Goal: Transaction & Acquisition: Purchase product/service

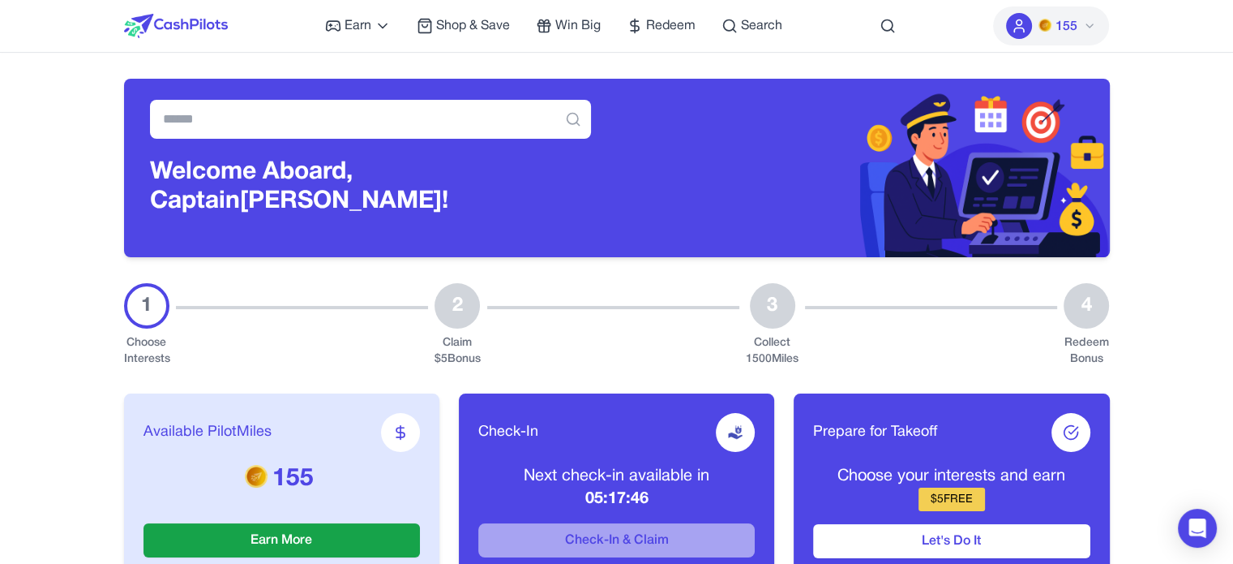
click at [478, 29] on span "Shop & Save" at bounding box center [473, 25] width 74 height 19
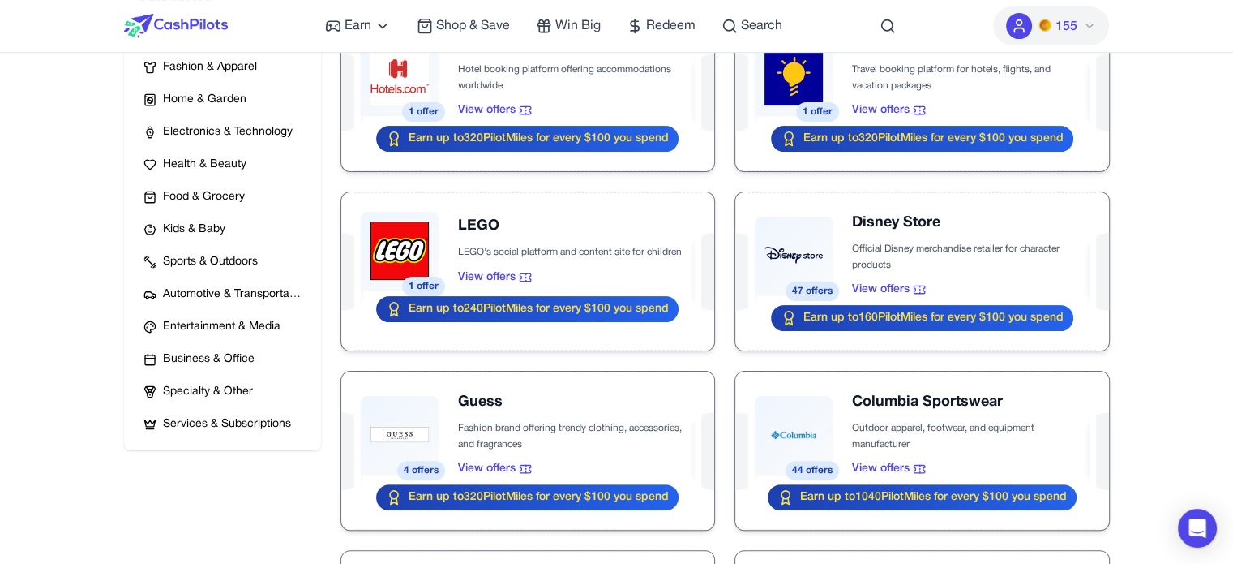
scroll to position [405, 0]
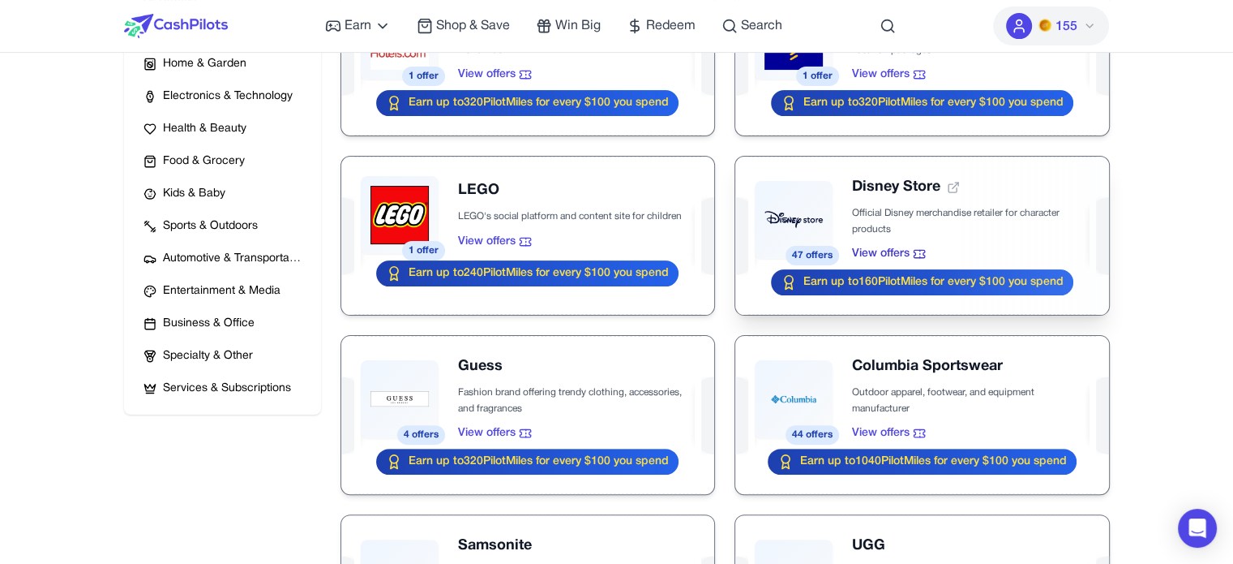
click at [818, 177] on div at bounding box center [921, 235] width 373 height 158
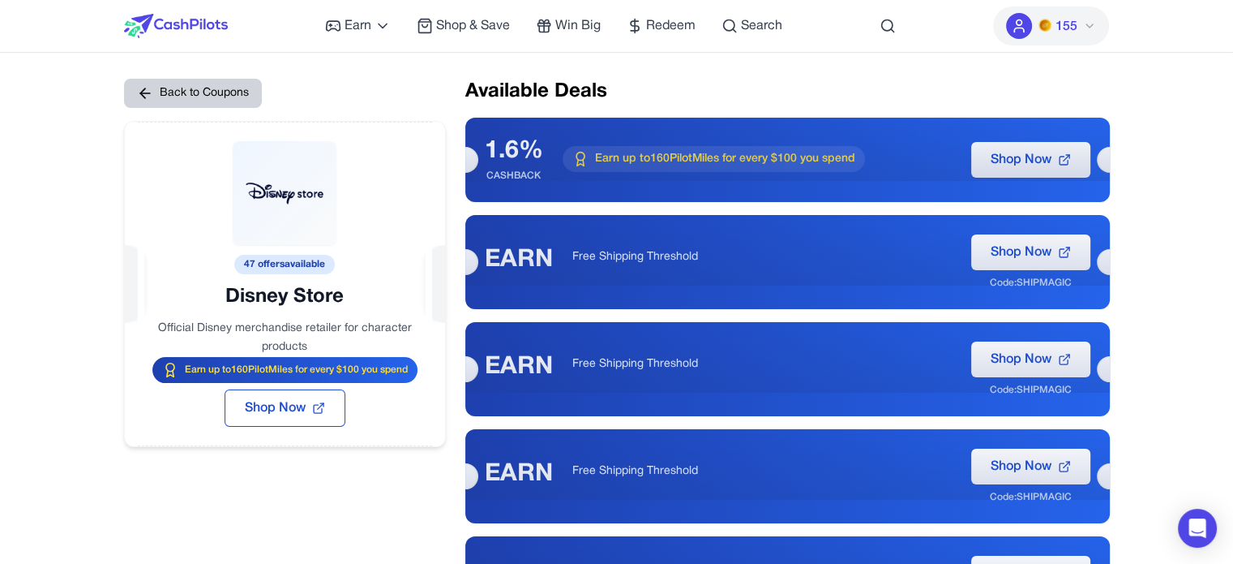
click at [187, 87] on button "Back to Coupons" at bounding box center [193, 93] width 138 height 29
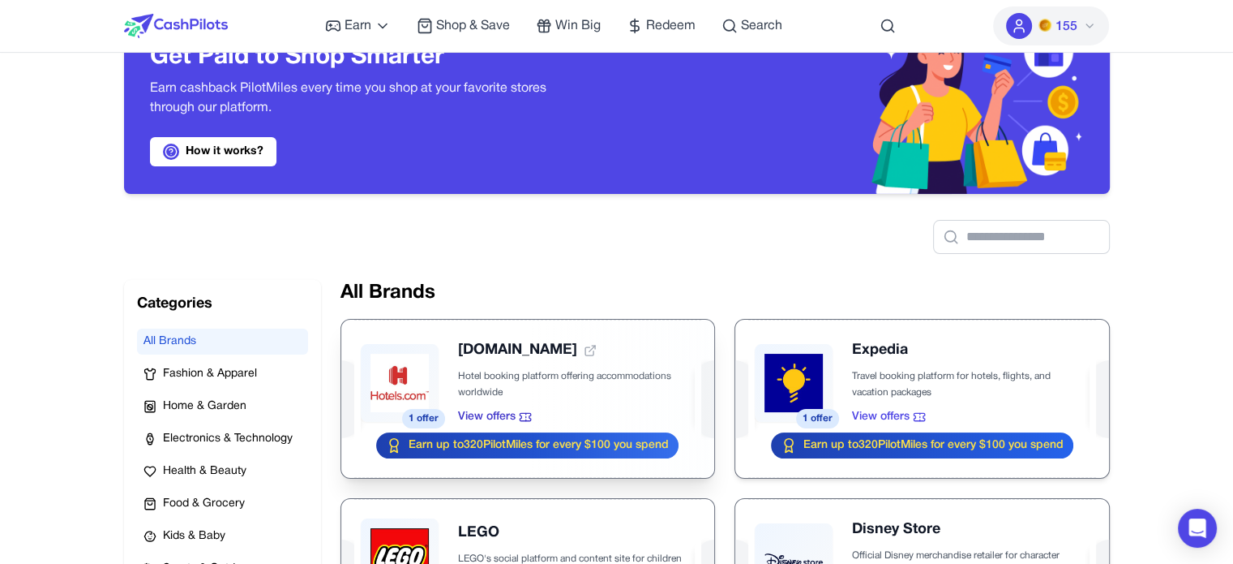
scroll to position [162, 0]
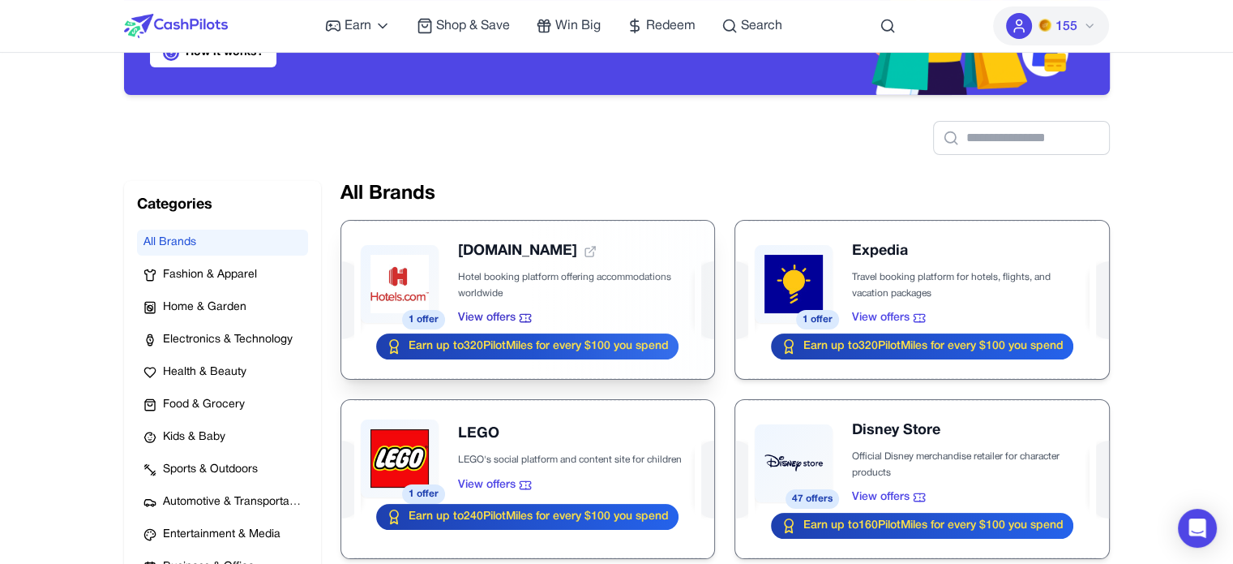
click at [603, 269] on div at bounding box center [527, 300] width 373 height 158
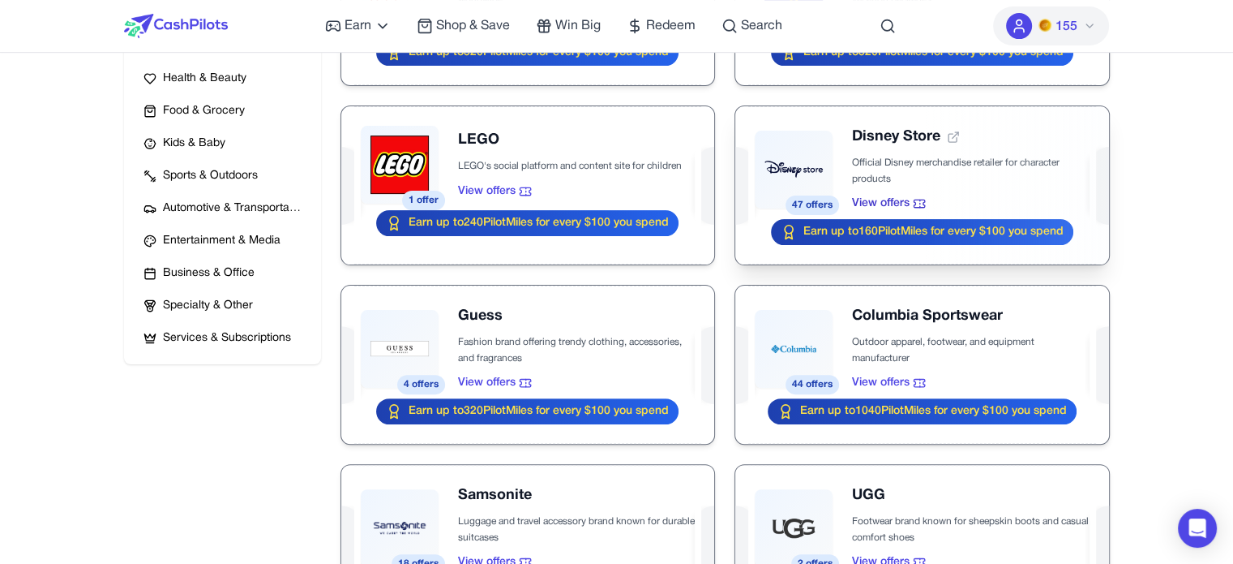
scroll to position [507, 0]
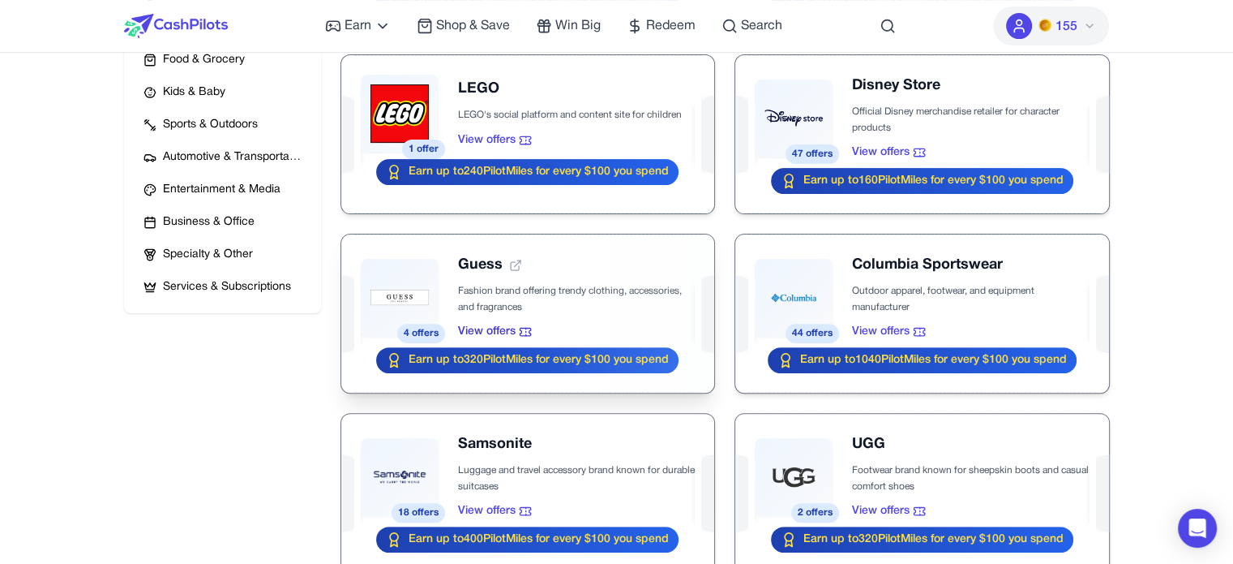
click at [576, 281] on div at bounding box center [527, 313] width 373 height 158
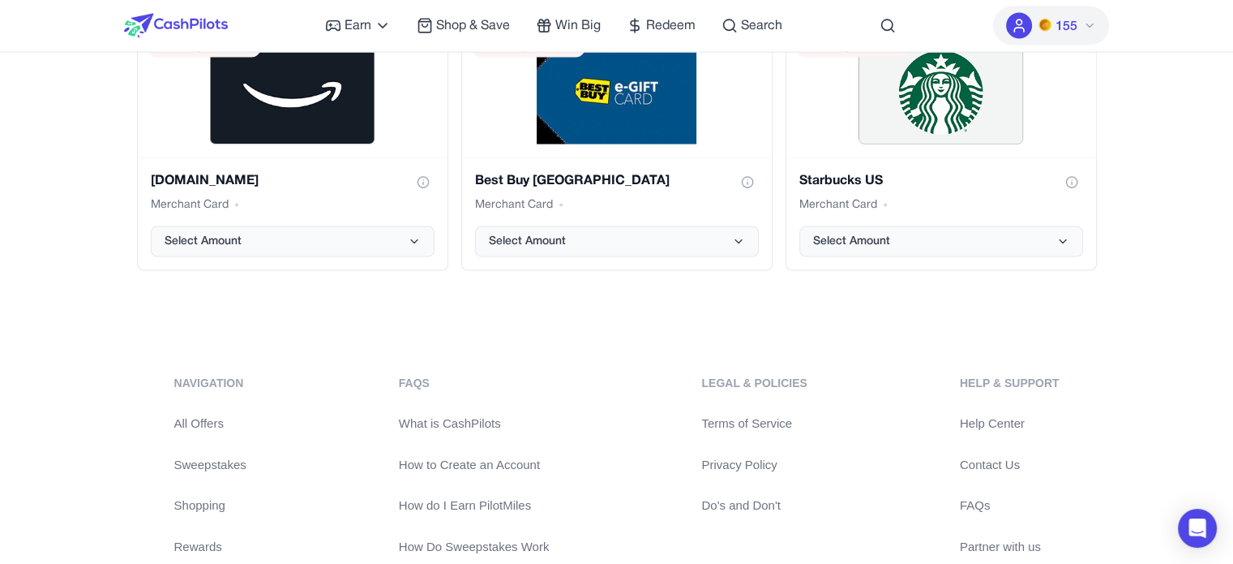
scroll to position [3552, 0]
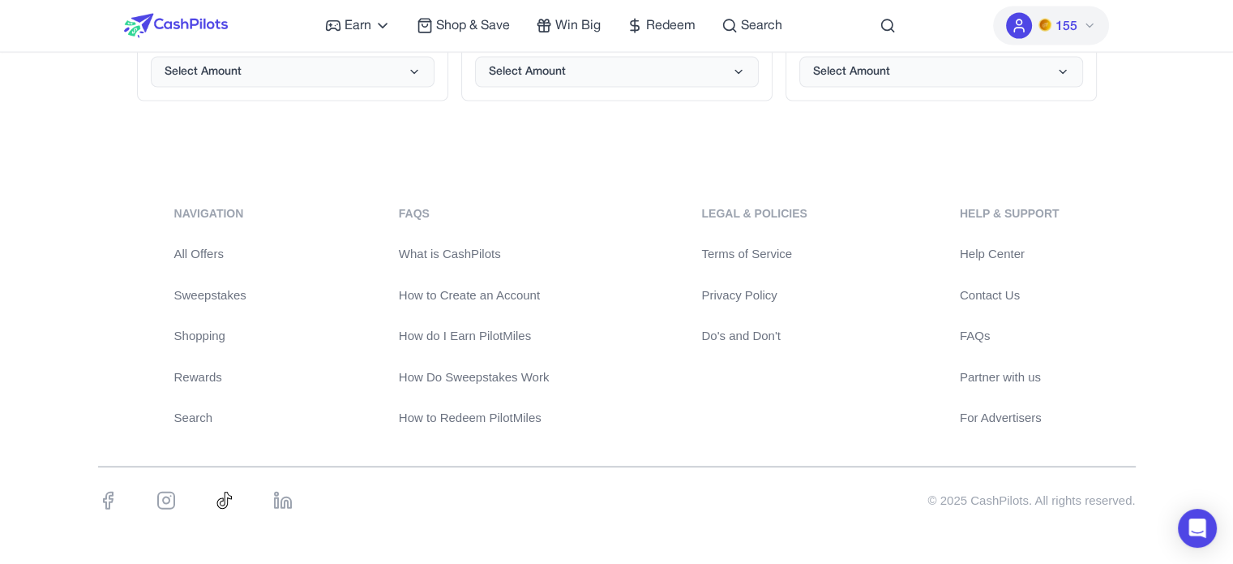
click at [738, 337] on link "Do's and Don't" at bounding box center [753, 336] width 105 height 19
click at [992, 491] on div "© 2025 CashPilots. All rights reserved." at bounding box center [1032, 500] width 208 height 19
click at [975, 498] on div "© 2025 CashPilots. All rights reserved." at bounding box center [1032, 500] width 208 height 19
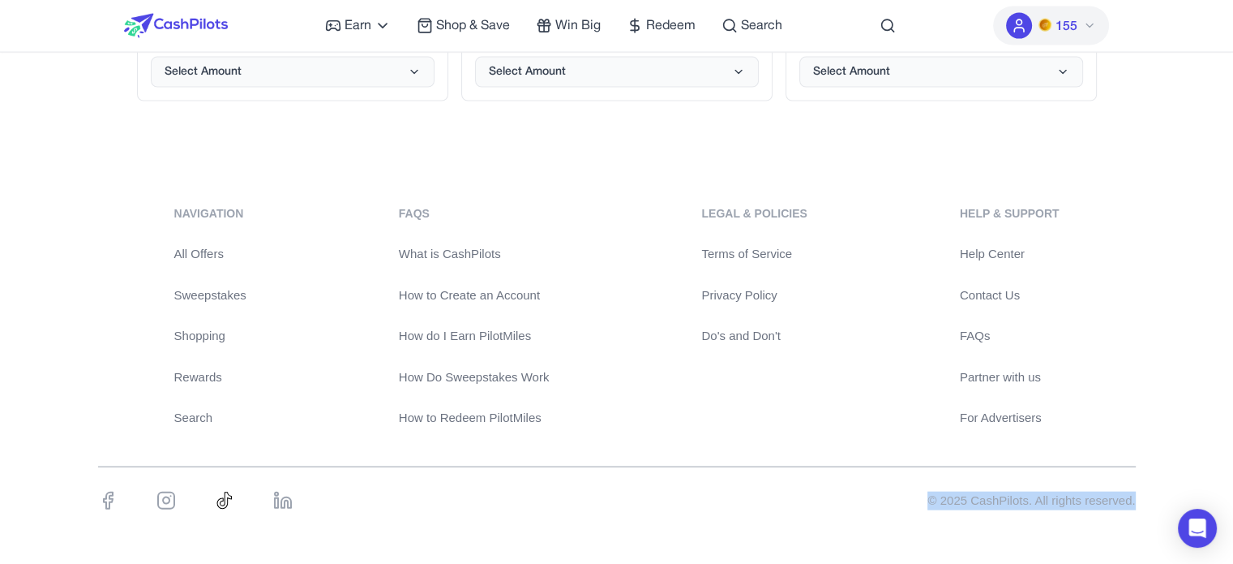
drag, startPoint x: 927, startPoint y: 491, endPoint x: 1133, endPoint y: 499, distance: 206.1
click at [1137, 499] on div "navigation All Offers Sweepstakes Shopping Rewards Search FAQs What is CashPilo…" at bounding box center [616, 366] width 1233 height 401
click at [1122, 498] on div "© 2025 CashPilots. All rights reserved." at bounding box center [1032, 500] width 208 height 19
click at [676, 413] on div "navigation All Offers Sweepstakes Shopping Rewards Search FAQs What is CashPilo…" at bounding box center [617, 316] width 1038 height 222
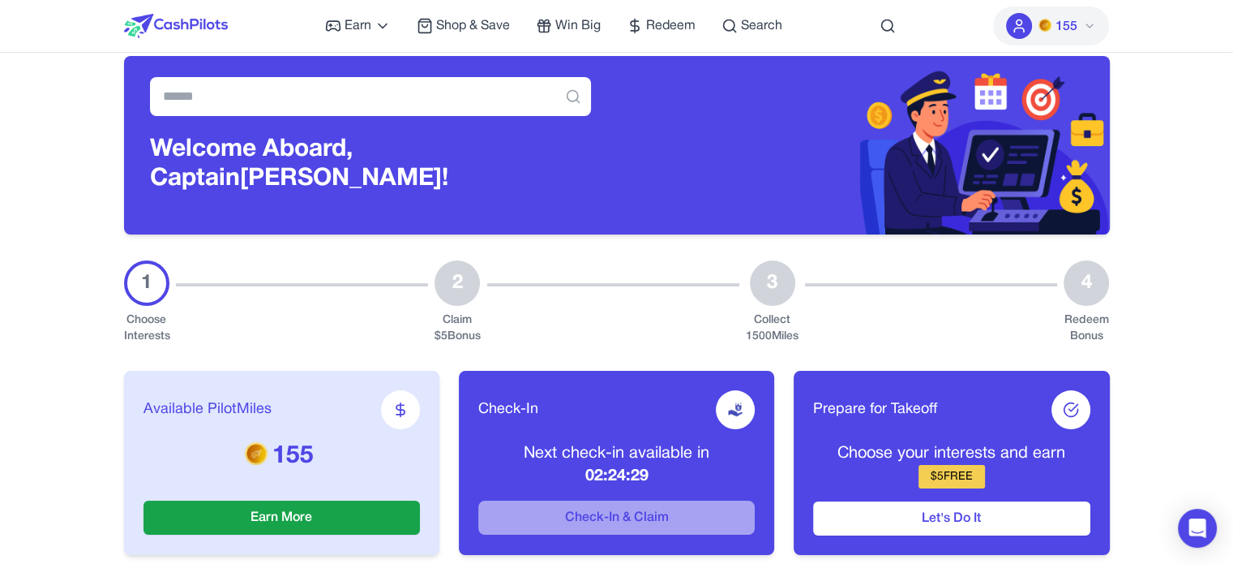
scroll to position [0, 0]
